Goal: Information Seeking & Learning: Check status

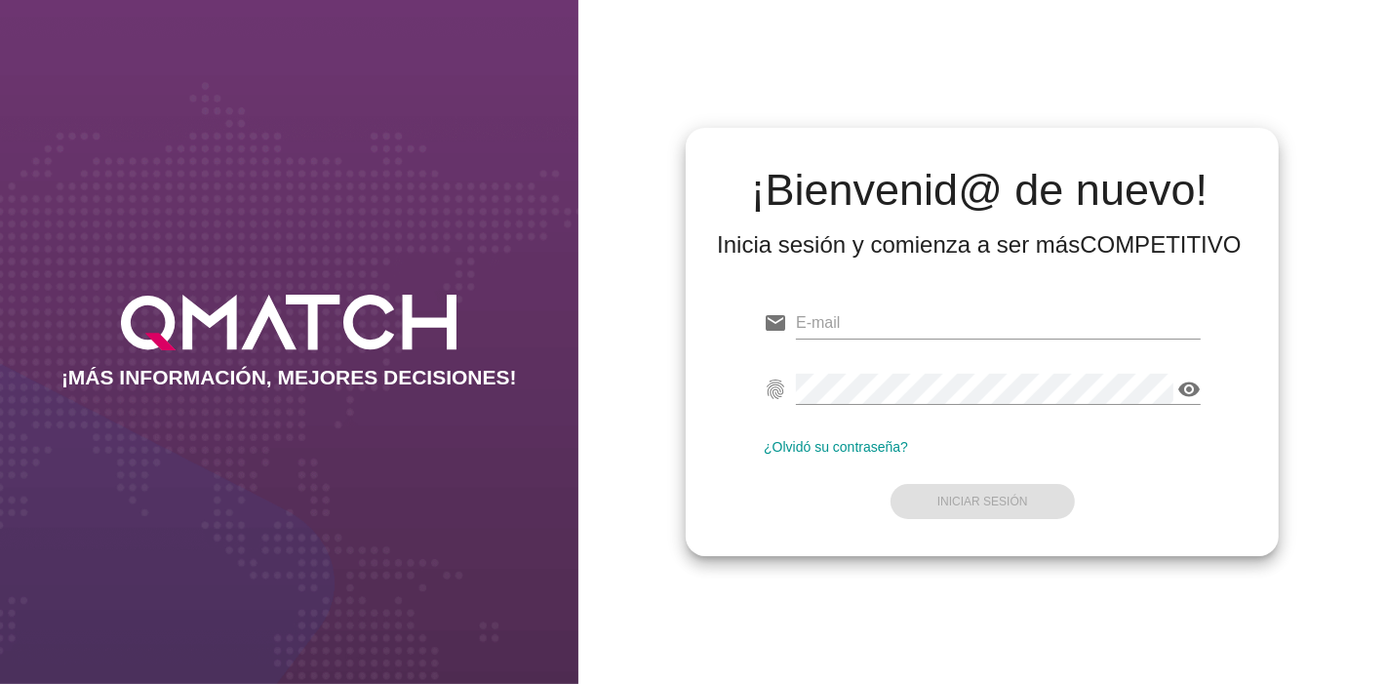
type input "[EMAIL_ADDRESS][PERSON_NAME][DOMAIN_NAME]"
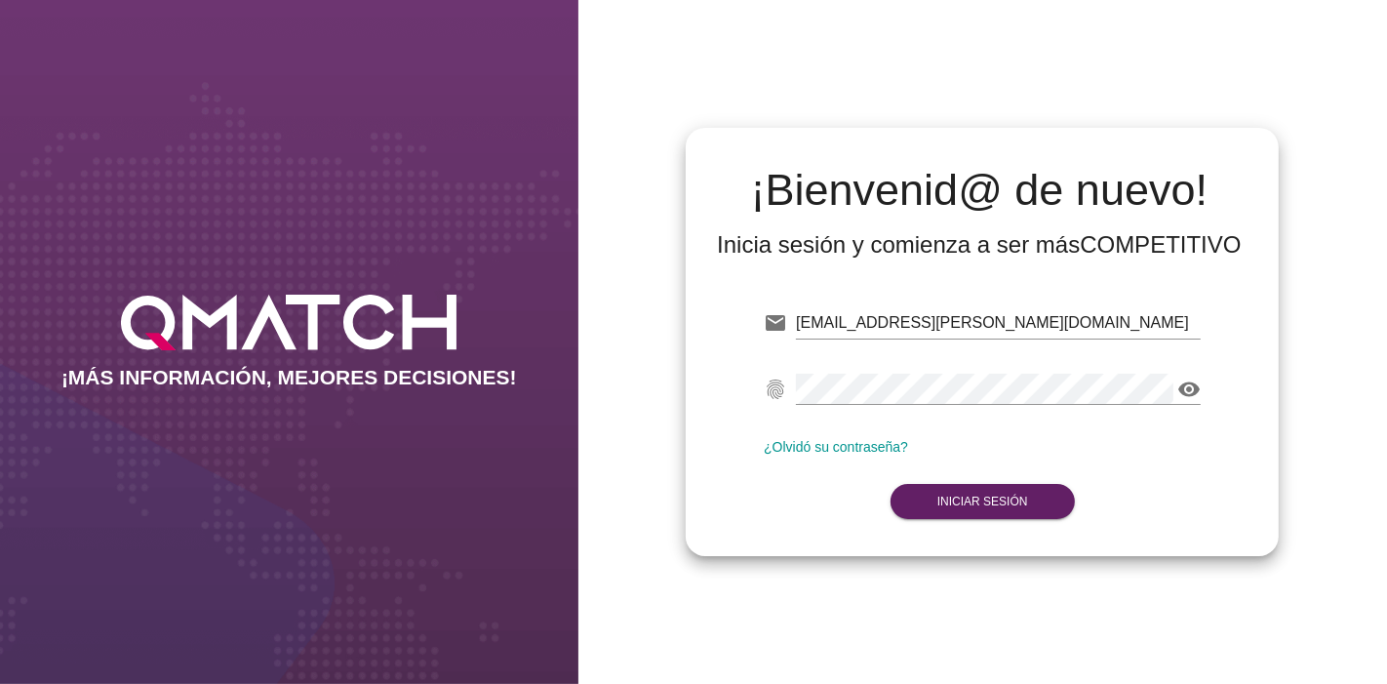
click at [1036, 464] on form "email [EMAIL_ADDRESS][PERSON_NAME][DOMAIN_NAME] Correo no válido fingerprint vi…" at bounding box center [982, 411] width 437 height 230
click at [994, 509] on button "Iniciar Sesión" at bounding box center [983, 501] width 184 height 35
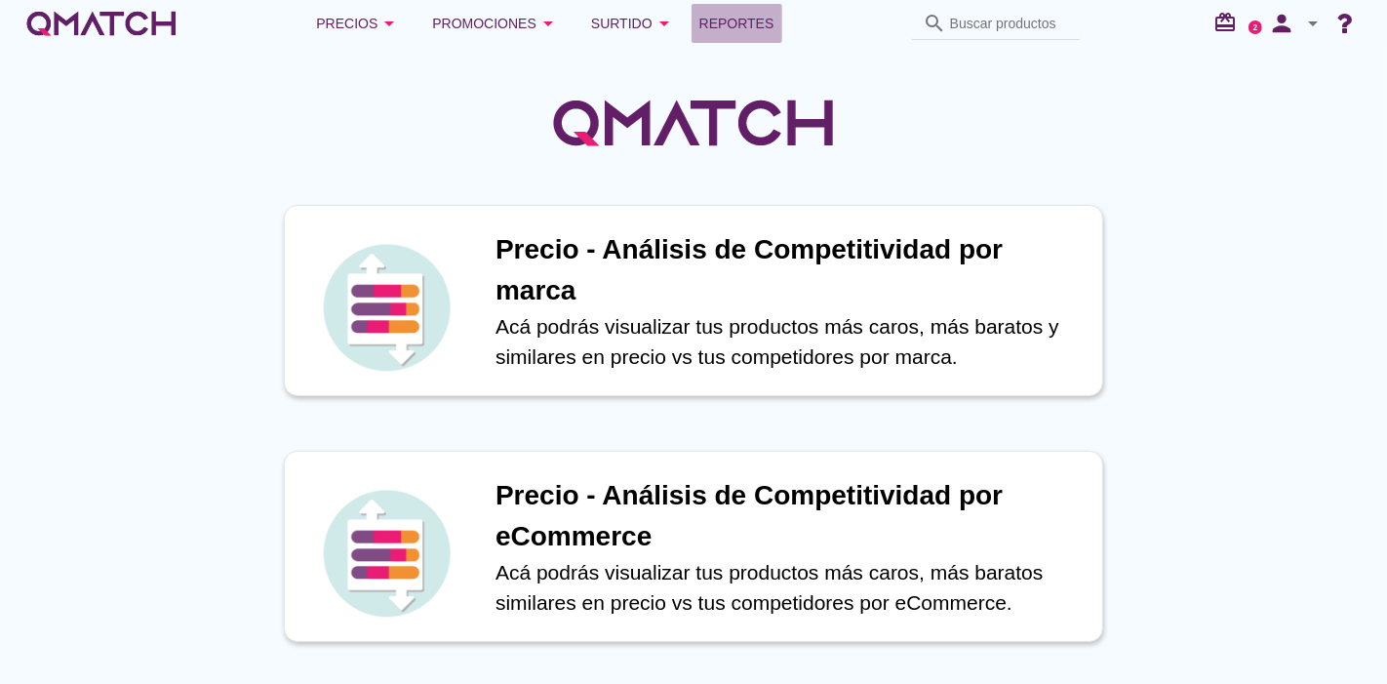
click at [749, 25] on span "Reportes" at bounding box center [736, 23] width 75 height 23
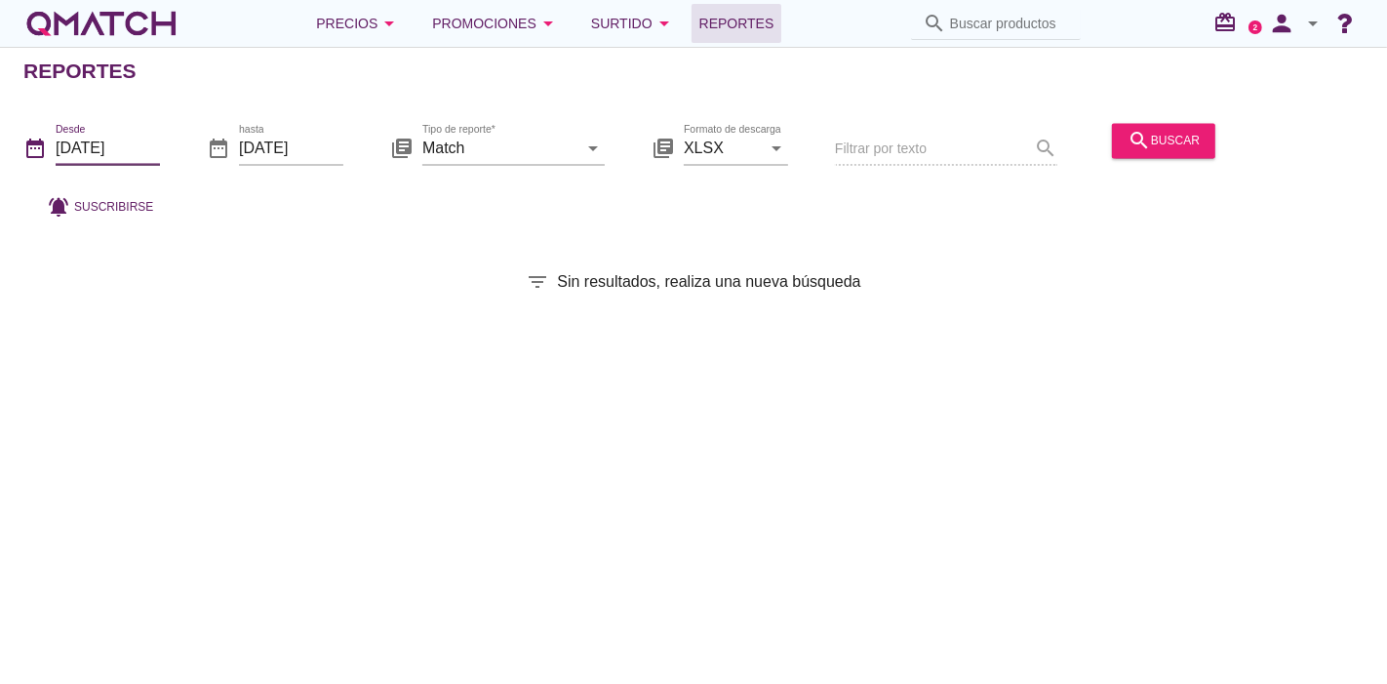
click at [154, 155] on input "[DATE]" at bounding box center [108, 148] width 104 height 31
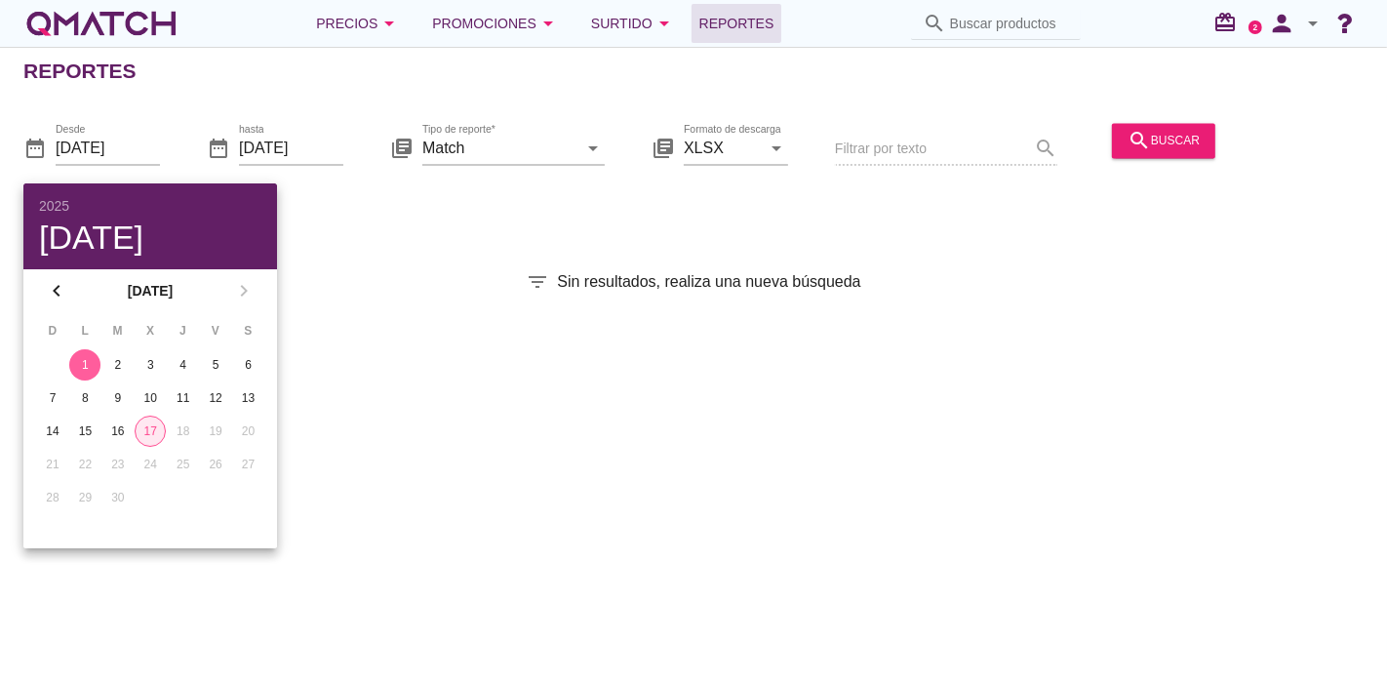
click at [155, 430] on div "17" at bounding box center [150, 431] width 29 height 18
type input "[DATE]"
click at [431, 200] on div "date_range Desde [DATE] date_range hasta [DATE] library_books Tipo de reporte* …" at bounding box center [693, 165] width 1387 height 129
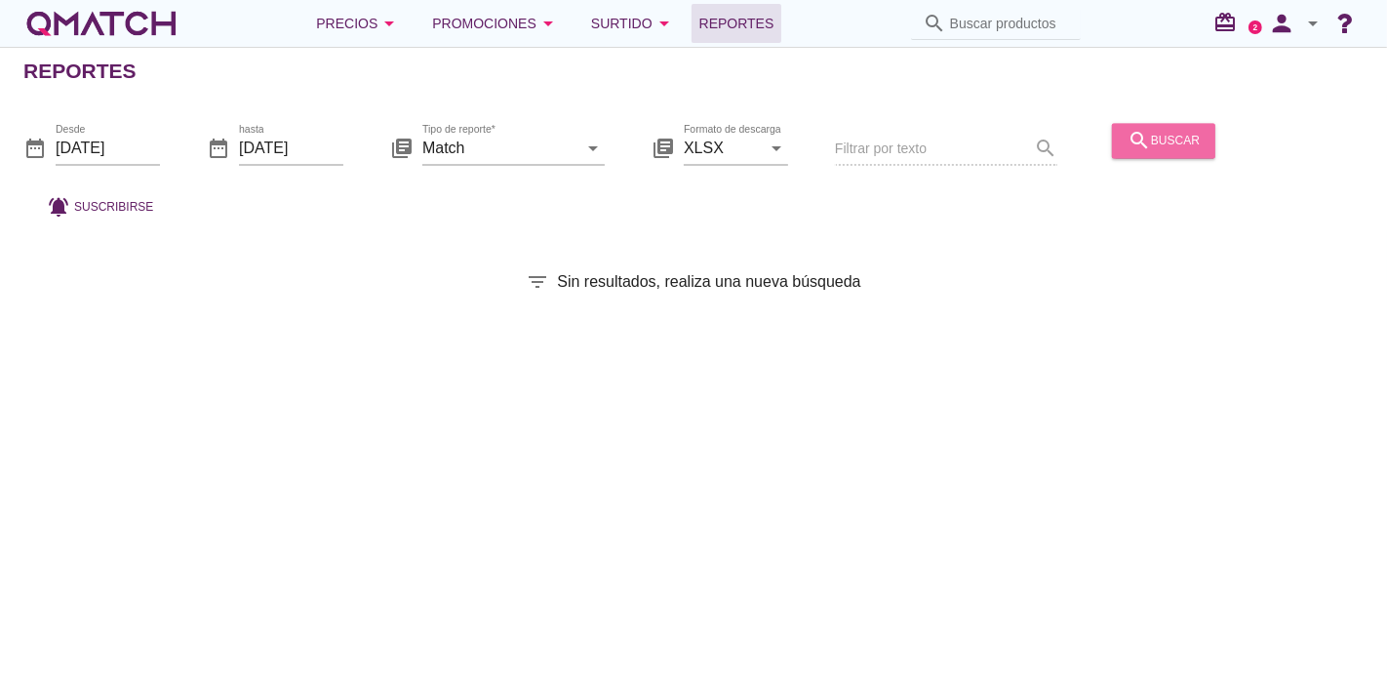
click at [1134, 124] on button "search buscar" at bounding box center [1163, 140] width 103 height 35
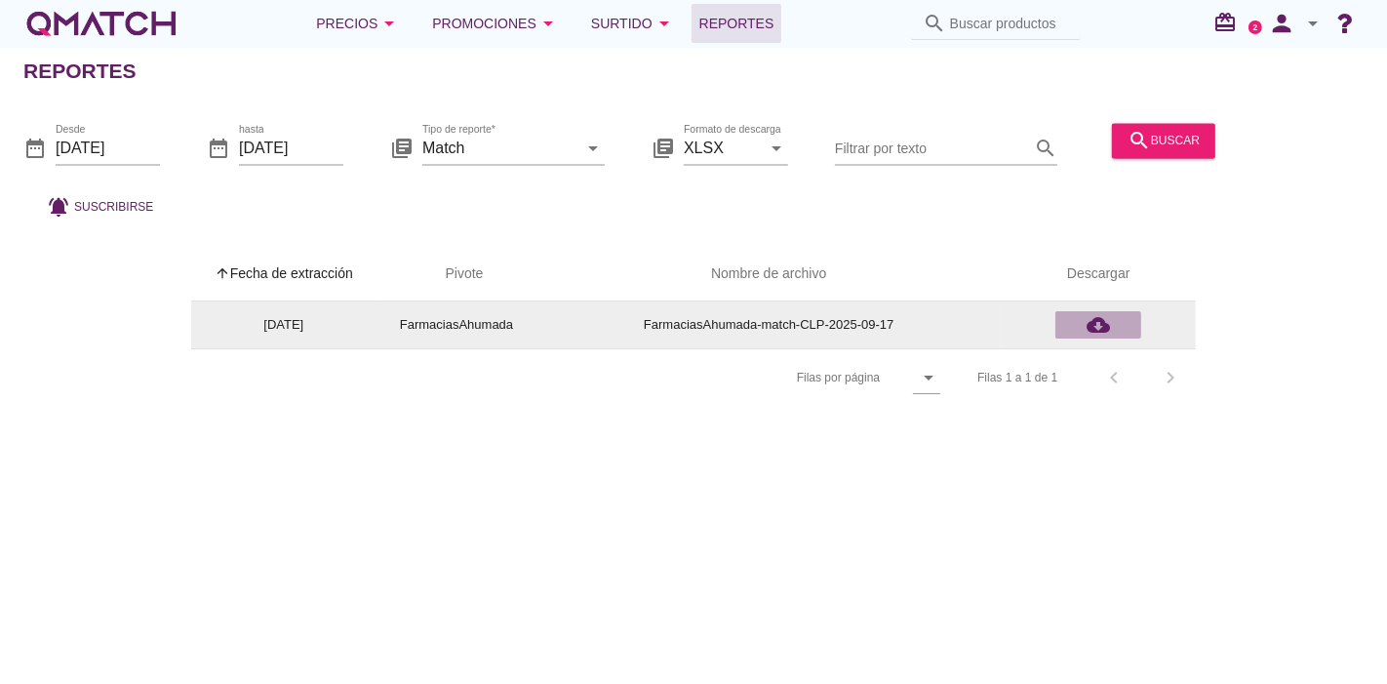
click at [1111, 316] on div "cloud_download" at bounding box center [1098, 324] width 70 height 23
